Goal: Navigation & Orientation: Find specific page/section

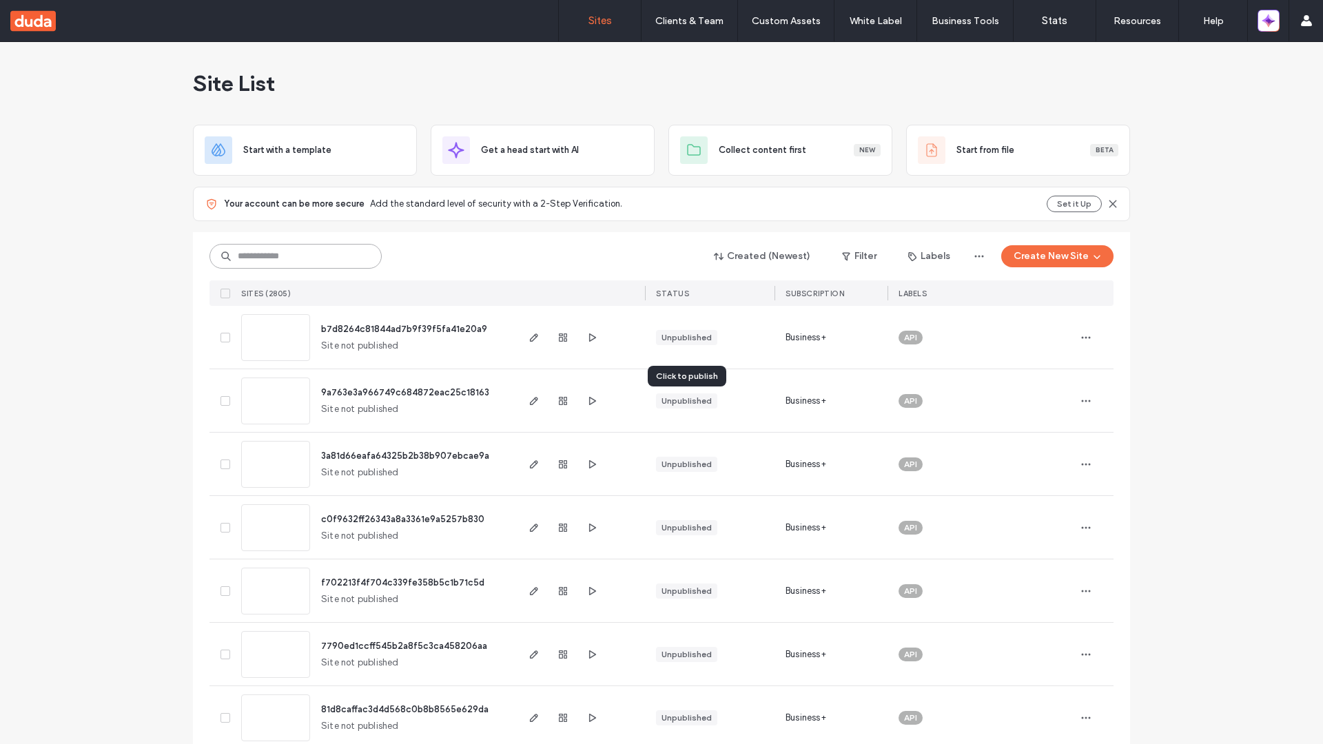
click at [296, 256] on input at bounding box center [295, 256] width 172 height 25
type input "**********"
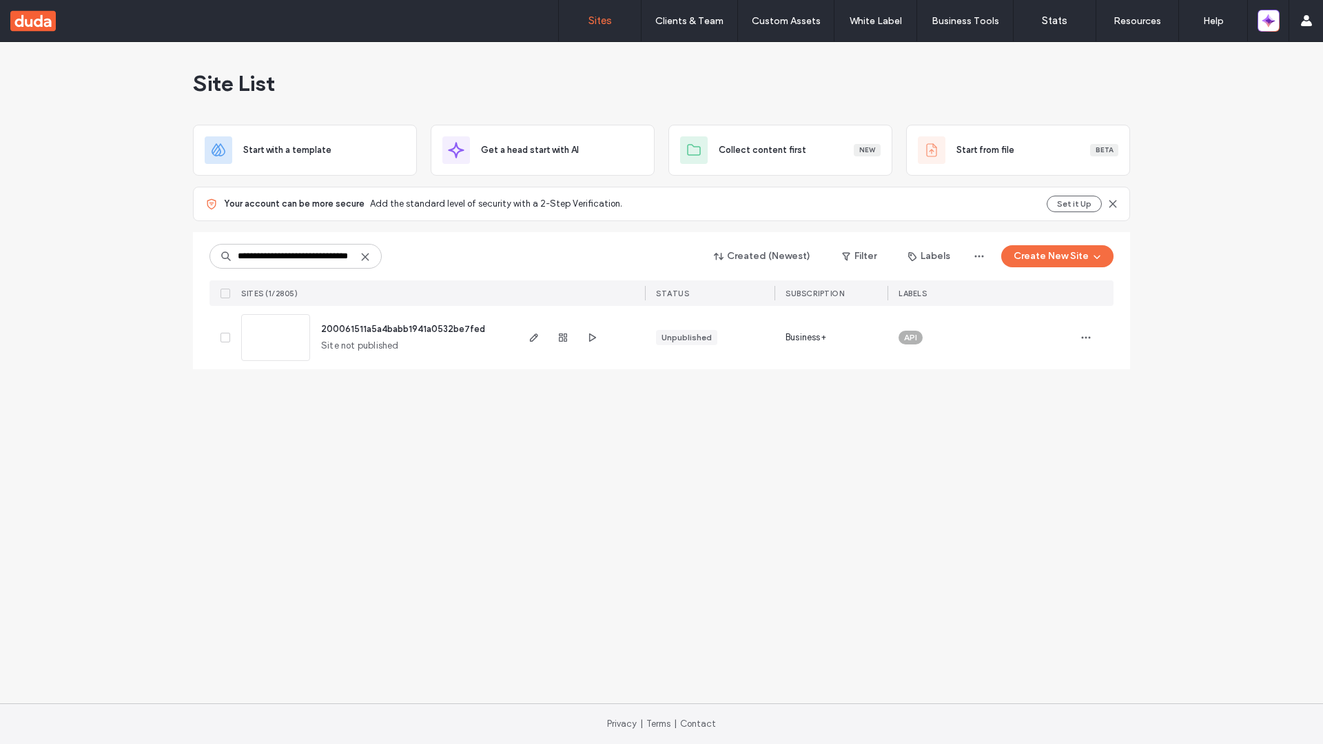
click at [404, 329] on span "200061511a5a4babb1941a0532be7fed" at bounding box center [403, 329] width 164 height 10
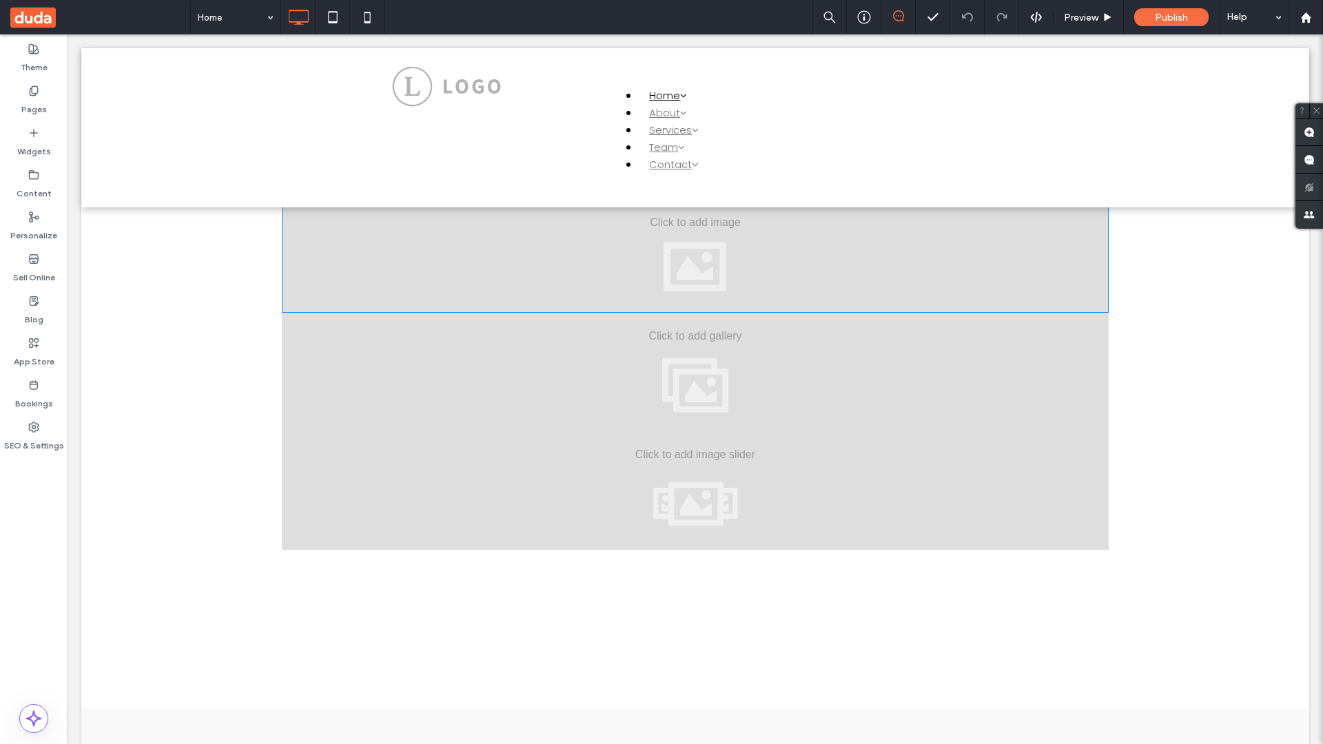
click at [695, 253] on div at bounding box center [695, 253] width 827 height 118
